Goal: Task Accomplishment & Management: Complete application form

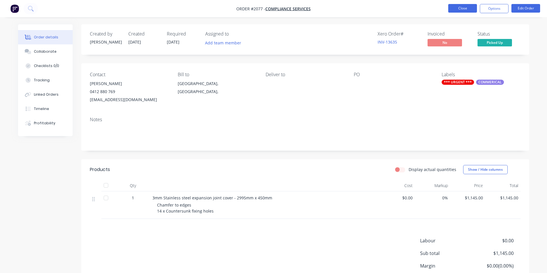
click at [459, 8] on button "Close" at bounding box center [462, 8] width 29 height 9
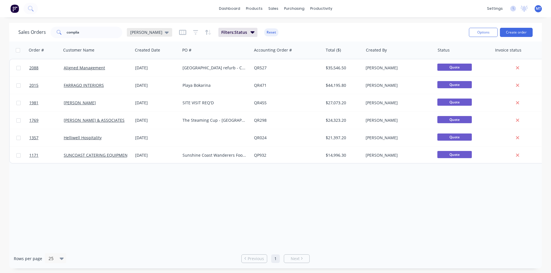
click at [165, 34] on icon at bounding box center [167, 32] width 4 height 6
click at [138, 83] on button "None" at bounding box center [161, 81] width 65 height 7
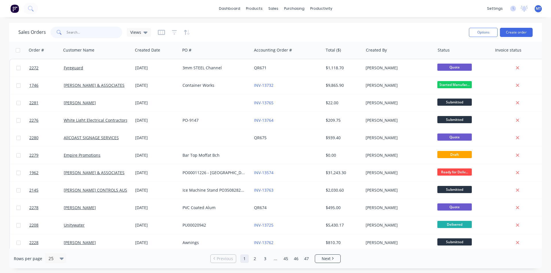
drag, startPoint x: 88, startPoint y: 32, endPoint x: 55, endPoint y: 33, distance: 33.0
click at [55, 33] on div "complia" at bounding box center [87, 32] width 72 height 11
click at [97, 31] on input "complia" at bounding box center [95, 32] width 56 height 11
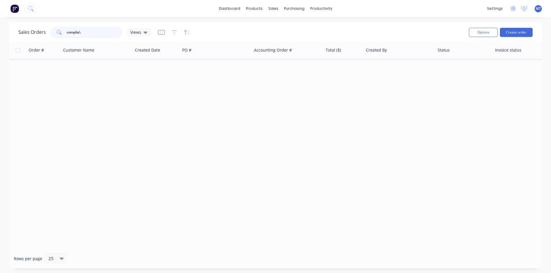
click at [84, 34] on input "complia\" at bounding box center [95, 32] width 56 height 11
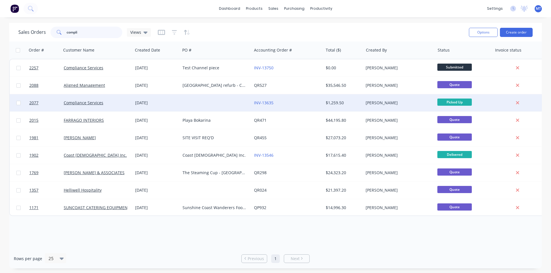
type input "compli"
click at [129, 106] on div "Compliance Services" at bounding box center [97, 103] width 67 height 6
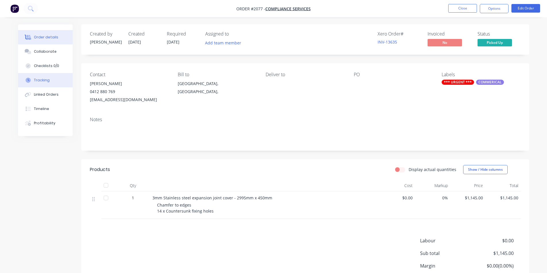
click at [44, 82] on div "Tracking" at bounding box center [42, 80] width 16 height 5
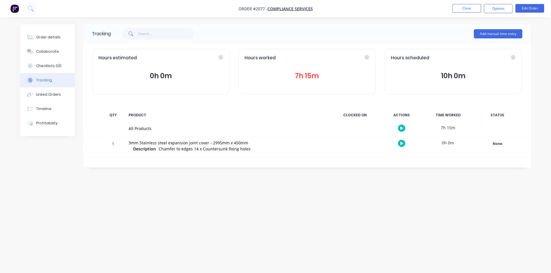
click at [305, 75] on button "7h 15m" at bounding box center [306, 76] width 125 height 11
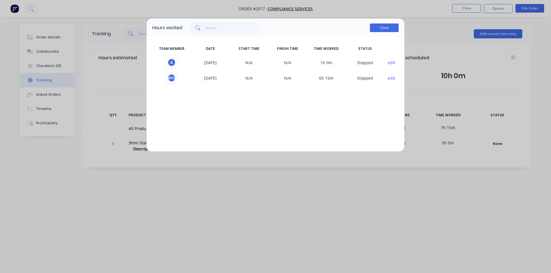
click at [384, 28] on button "Close" at bounding box center [384, 28] width 29 height 9
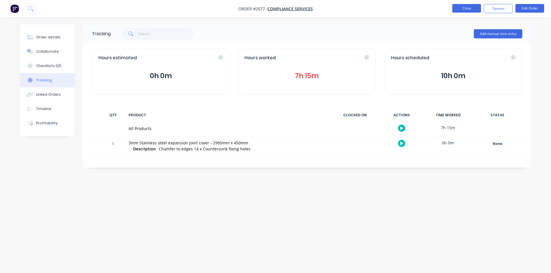
click at [467, 8] on button "Close" at bounding box center [466, 8] width 29 height 9
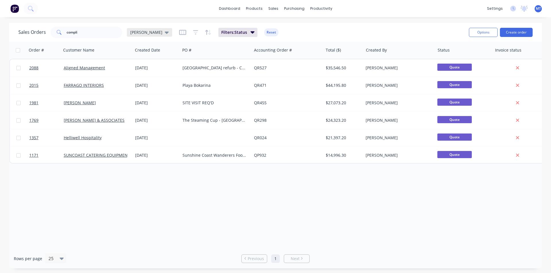
click at [165, 34] on icon at bounding box center [167, 32] width 4 height 6
click at [141, 82] on button "None" at bounding box center [161, 81] width 65 height 7
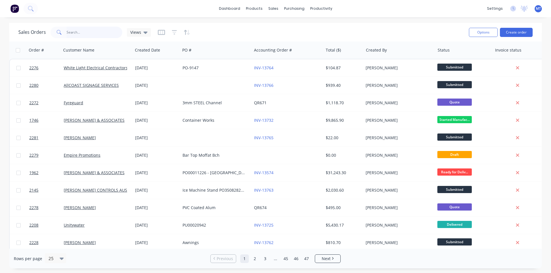
click at [82, 32] on input "compli" at bounding box center [95, 32] width 56 height 11
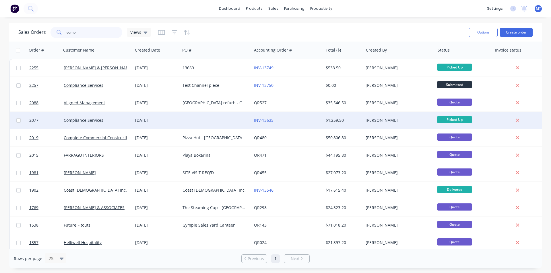
type input "compl"
click at [148, 121] on div "[DATE]" at bounding box center [156, 121] width 43 height 6
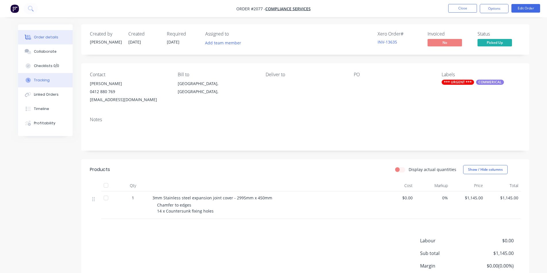
click at [47, 81] on div "Tracking" at bounding box center [42, 80] width 16 height 5
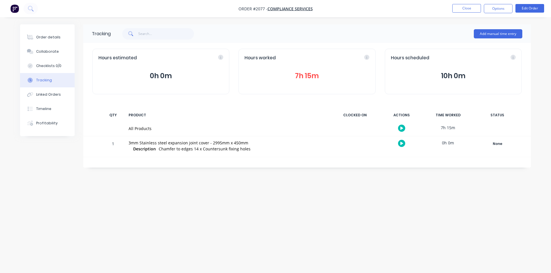
click at [305, 78] on button "7h 15m" at bounding box center [306, 76] width 125 height 11
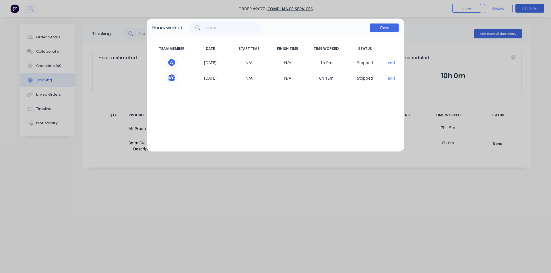
click at [384, 28] on button "Close" at bounding box center [384, 28] width 29 height 9
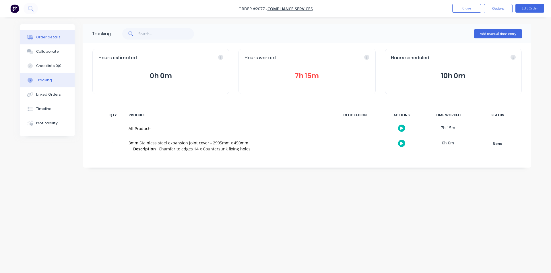
click at [50, 39] on div "Order details" at bounding box center [48, 37] width 24 height 5
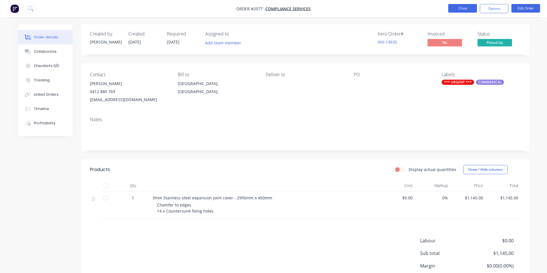
click at [468, 8] on button "Close" at bounding box center [462, 8] width 29 height 9
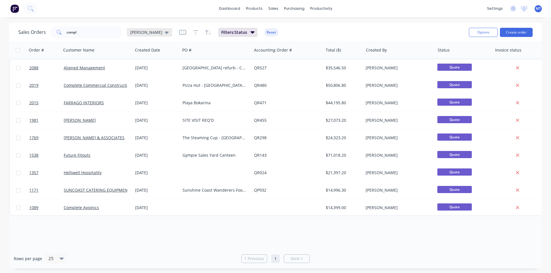
click at [145, 34] on div "[PERSON_NAME]" at bounding box center [149, 32] width 38 height 5
click at [137, 81] on button "None" at bounding box center [161, 81] width 65 height 7
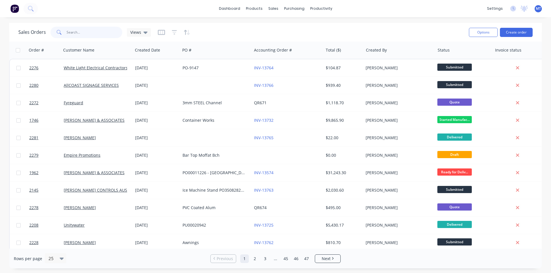
drag, startPoint x: 75, startPoint y: 33, endPoint x: 49, endPoint y: 36, distance: 26.6
click at [49, 36] on div "Sales Orders compl Views" at bounding box center [84, 32] width 133 height 11
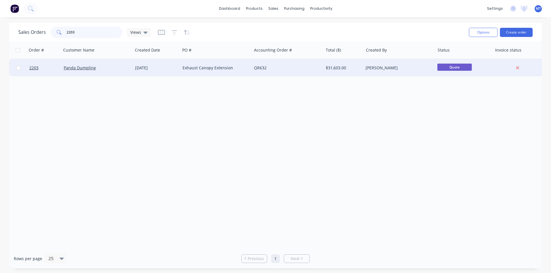
type input "2203"
click at [182, 70] on div "Exhaust Canopy Extension" at bounding box center [215, 67] width 71 height 17
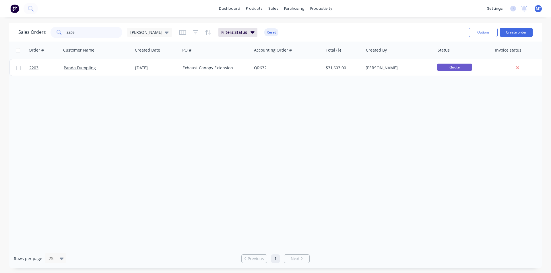
drag, startPoint x: 109, startPoint y: 31, endPoint x: 39, endPoint y: 36, distance: 70.5
click at [39, 36] on div "Sales Orders 2203 [PERSON_NAME]" at bounding box center [95, 32] width 154 height 11
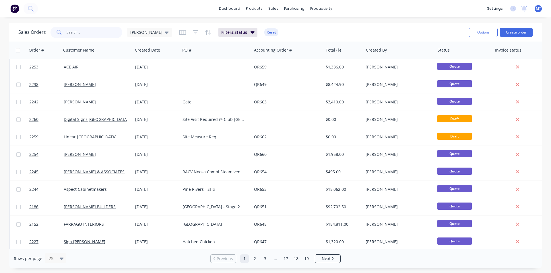
scroll to position [250, 0]
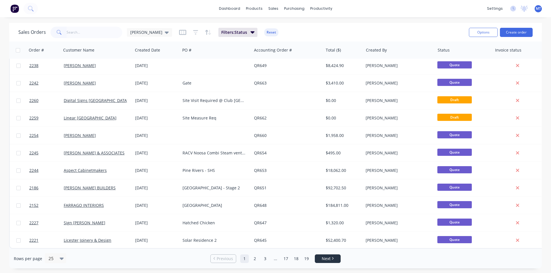
click at [330, 259] on span "Next" at bounding box center [326, 259] width 9 height 6
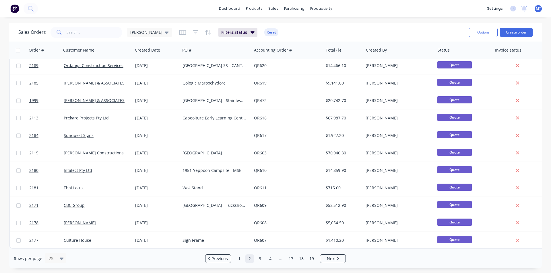
scroll to position [0, 0]
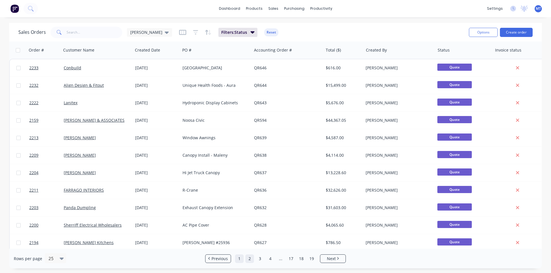
click at [238, 259] on link "1" at bounding box center [239, 259] width 9 height 9
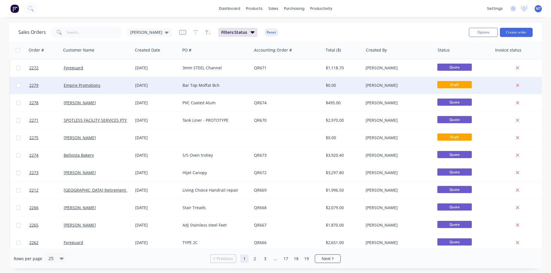
click at [203, 83] on div "Bar Top Moffat Bch" at bounding box center [215, 86] width 64 height 6
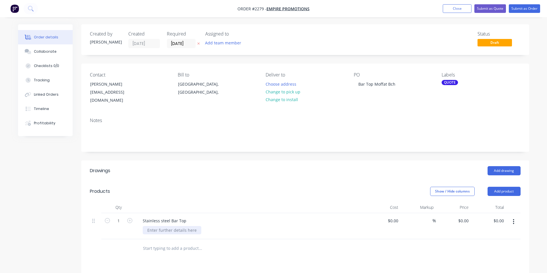
click at [195, 226] on div at bounding box center [172, 230] width 59 height 8
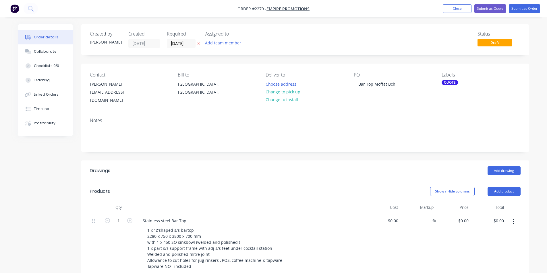
click at [397, 229] on div "$0.00 $0.00" at bounding box center [382, 245] width 35 height 62
click at [459, 216] on div "0 0" at bounding box center [453, 245] width 35 height 62
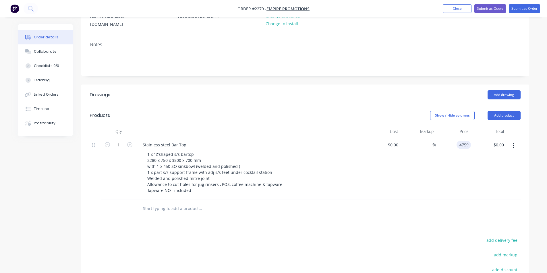
scroll to position [86, 0]
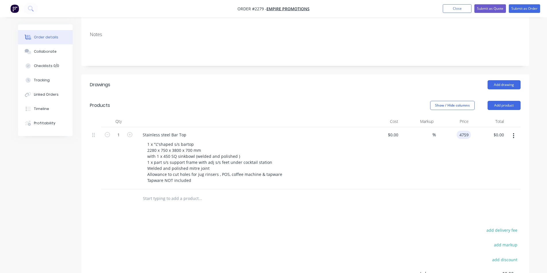
type input "$4,759.00"
drag, startPoint x: 155, startPoint y: 193, endPoint x: 259, endPoint y: 208, distance: 104.7
click at [159, 193] on input "text" at bounding box center [200, 198] width 115 height 11
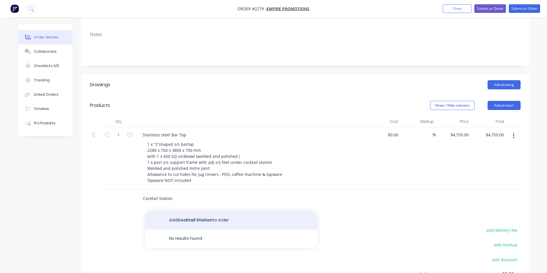
type input "Cocktail Station"
click at [202, 213] on button "Add Cocktail Station to order" at bounding box center [231, 220] width 172 height 18
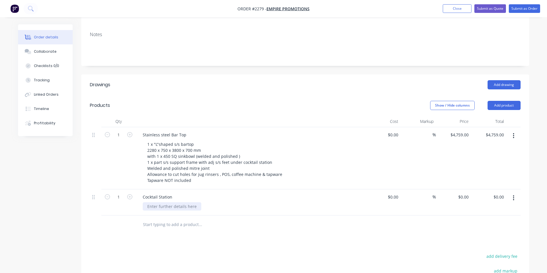
click at [169, 203] on div at bounding box center [172, 207] width 59 height 8
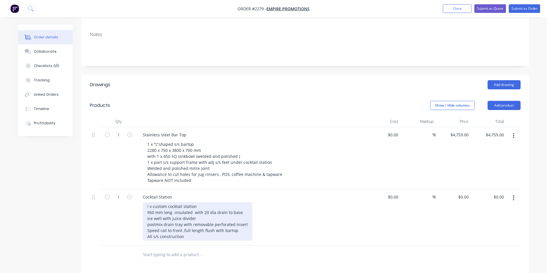
click at [149, 203] on div "! x custom cocktail station 950 mm long insulated with 20 dia drain to base Ice…" at bounding box center [198, 222] width 110 height 38
click at [172, 207] on div "1 x custom cocktail station 950 mm long insulated with 20 dia drain to base Ice…" at bounding box center [198, 222] width 110 height 38
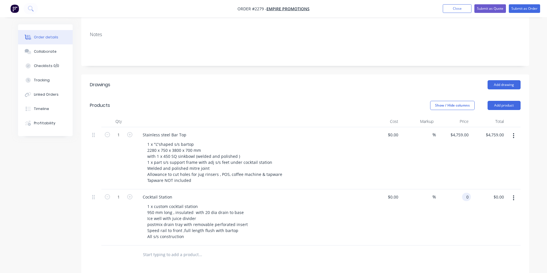
click at [469, 193] on input "0" at bounding box center [467, 197] width 7 height 8
type input "$1,900.00"
click at [356, 218] on div "1 x custom cocktail station 950 mm long , insulated with 20 dia drain to base I…" at bounding box center [253, 222] width 220 height 38
click at [187, 251] on input "text" at bounding box center [200, 254] width 115 height 11
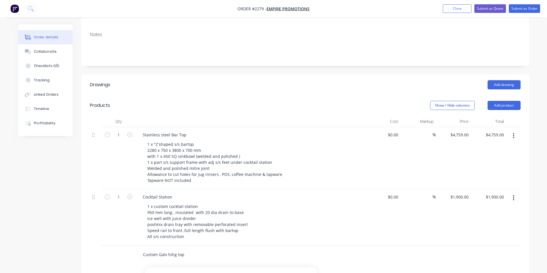
click at [186, 250] on input "Custom Galv hihg top" at bounding box center [200, 254] width 115 height 11
click at [175, 249] on input "Custom Galv hihg top" at bounding box center [200, 254] width 115 height 11
type input "Custom Galv high top"
click at [197, 255] on div "Custom Galv high top" at bounding box center [239, 255] width 207 height 19
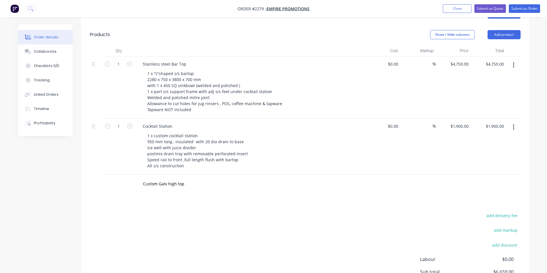
scroll to position [172, 0]
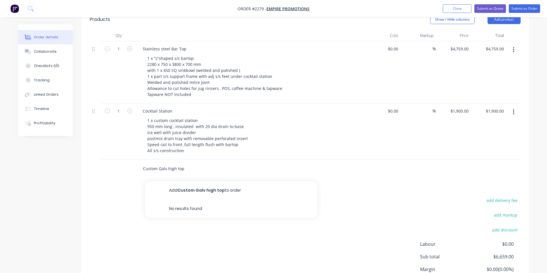
click at [168, 165] on input "Custom Galv high top" at bounding box center [200, 168] width 115 height 11
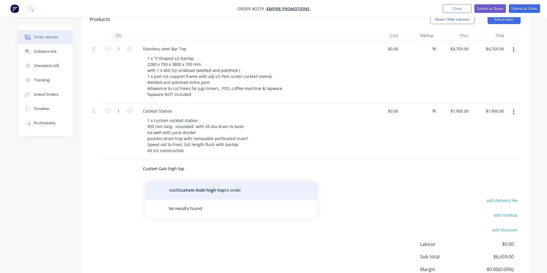
click at [187, 184] on button "Add Custom Galv high top to order" at bounding box center [231, 191] width 172 height 18
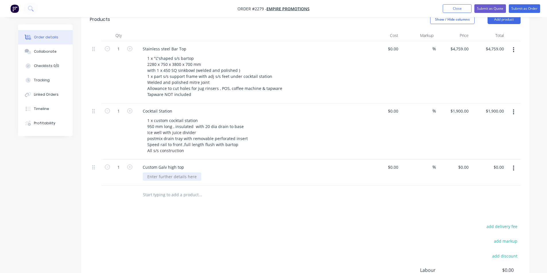
click at [168, 173] on div at bounding box center [172, 177] width 59 height 8
click at [185, 178] on div "Full length to corner" at bounding box center [167, 180] width 48 height 14
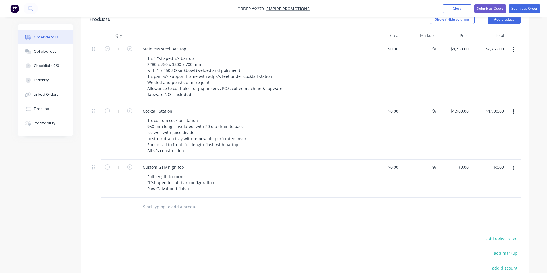
click at [471, 162] on div "$0.00 $0.00" at bounding box center [488, 179] width 35 height 38
click at [468, 163] on input "0" at bounding box center [467, 167] width 7 height 8
type input "$630.00"
click at [253, 176] on div "Full length to corner "L"shaped to suit bar configuration Raw Galvabond finish" at bounding box center [253, 183] width 220 height 20
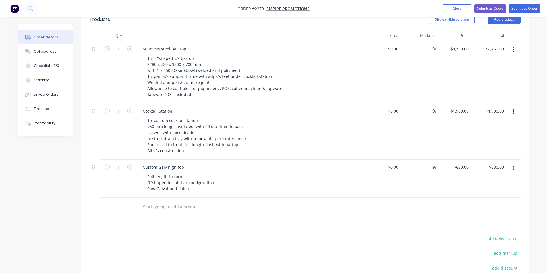
click at [206, 190] on div "Custom Galv high top Full length to corner "L"shaped to suit bar configuration …" at bounding box center [251, 179] width 230 height 38
click at [207, 189] on div "Custom Galv high top Full length to corner "L"shaped to suit bar configuration …" at bounding box center [251, 179] width 230 height 38
click at [196, 186] on div "Full length to corner "L"shaped to suit bar configuration Raw Galvabond finish" at bounding box center [181, 183] width 77 height 20
click at [281, 201] on div "Full length to corner "L"shaped to suit bar configuration Raw Galvabond finish …" at bounding box center [253, 192] width 220 height 38
click at [200, 220] on input "text" at bounding box center [200, 225] width 115 height 11
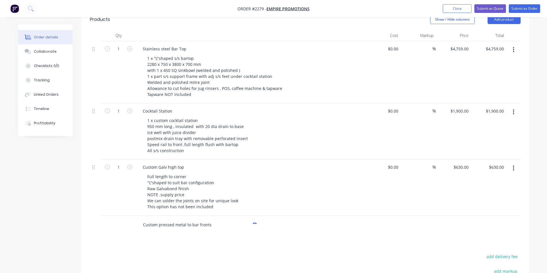
type input "Custom pressed metal to bar fronts"
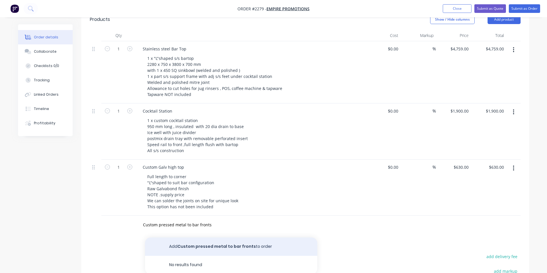
click at [200, 241] on button "Add Custom pressed metal to bar fronts to order" at bounding box center [231, 247] width 172 height 18
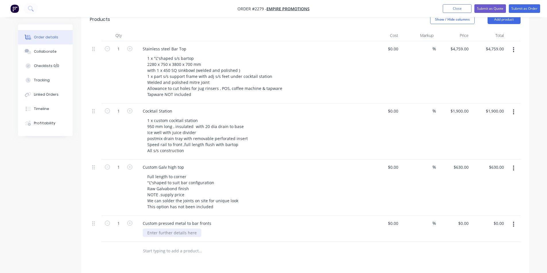
click at [190, 229] on div at bounding box center [172, 233] width 59 height 8
click at [190, 246] on input "text" at bounding box center [200, 251] width 115 height 11
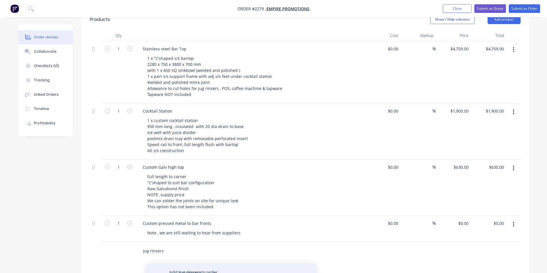
type input "Jug rinsers"
click at [199, 268] on button "Add Jug rinsers to order" at bounding box center [231, 273] width 172 height 18
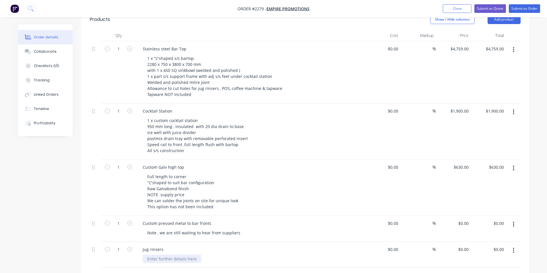
click at [171, 255] on div at bounding box center [172, 259] width 59 height 8
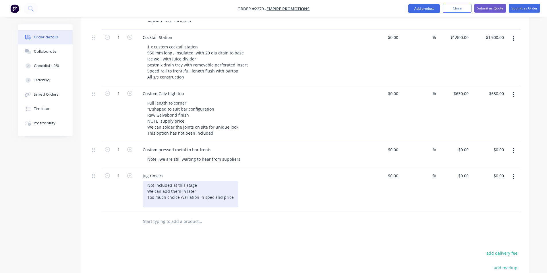
scroll to position [258, 0]
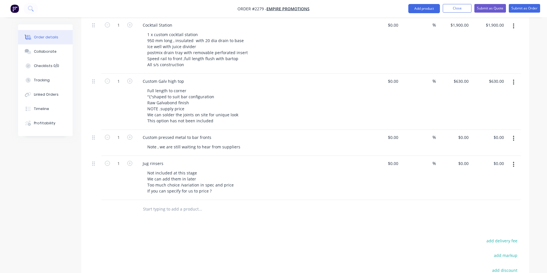
click at [237, 145] on div "Custom pressed metal to bar fronts Note , we are still waiting to hear from sup…" at bounding box center [251, 143] width 230 height 26
click at [156, 205] on input "text" at bounding box center [200, 209] width 115 height 11
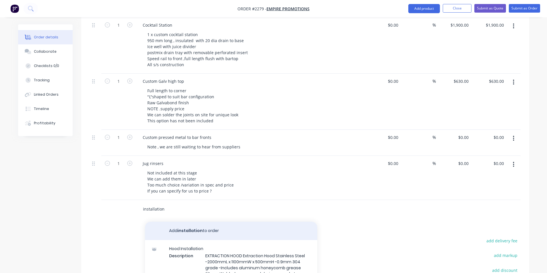
type input "installation"
click at [193, 223] on button "Add installation to order" at bounding box center [231, 231] width 172 height 18
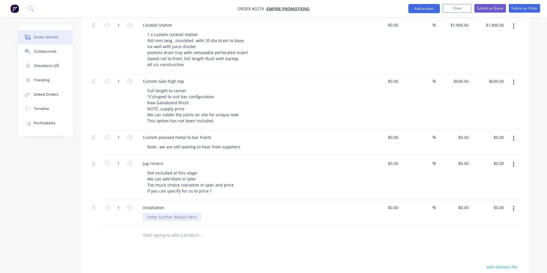
click at [156, 214] on div at bounding box center [172, 217] width 59 height 8
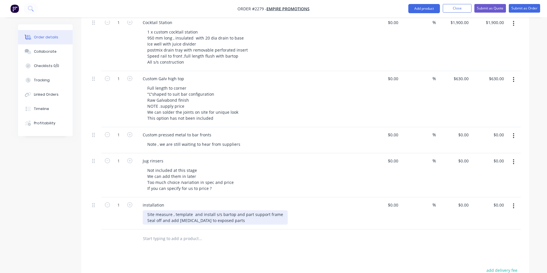
scroll to position [261, 0]
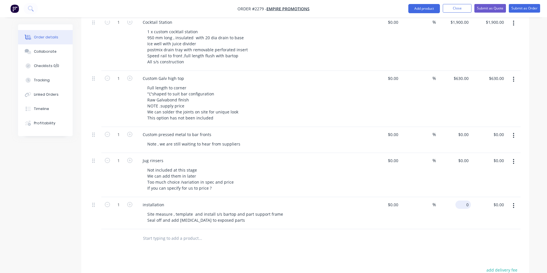
click at [467, 201] on input "0" at bounding box center [463, 205] width 13 height 8
type input "$2,925.00"
click at [432, 222] on div "%" at bounding box center [417, 213] width 35 height 32
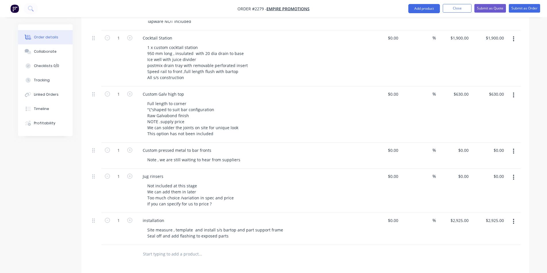
scroll to position [232, 0]
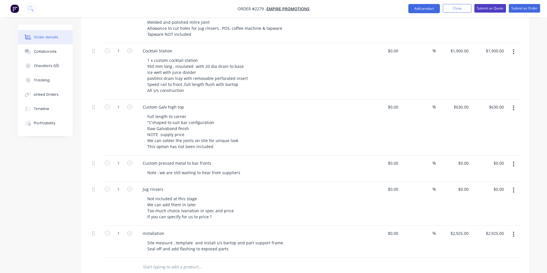
click at [491, 7] on button "Submit as Quote" at bounding box center [490, 8] width 32 height 9
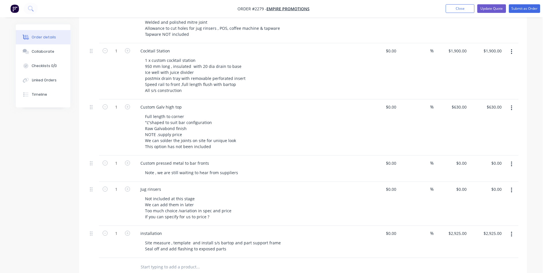
scroll to position [0, 0]
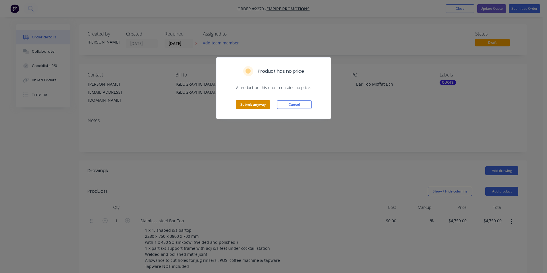
click at [260, 107] on button "Submit anyway" at bounding box center [253, 104] width 34 height 9
